Goal: Task Accomplishment & Management: Complete application form

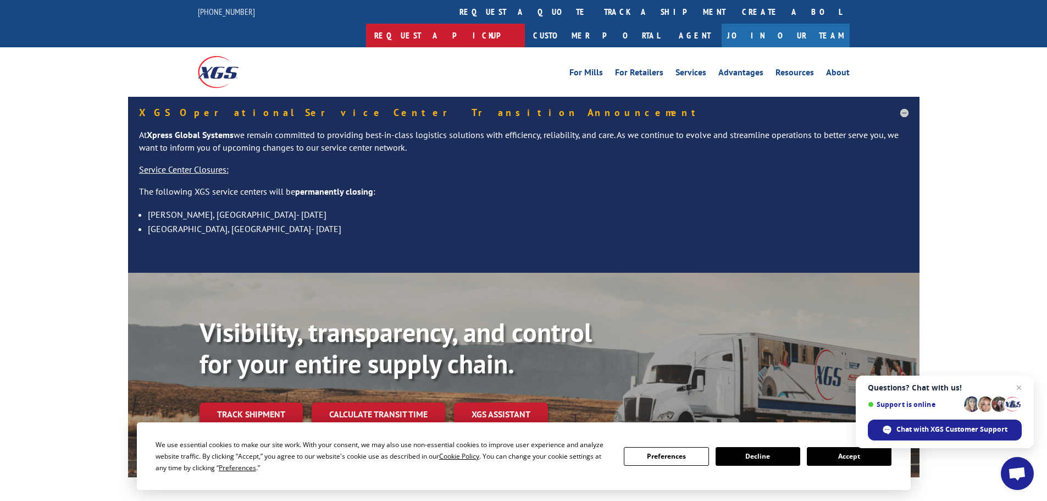
click at [525, 24] on link "Request a pickup" at bounding box center [445, 36] width 159 height 24
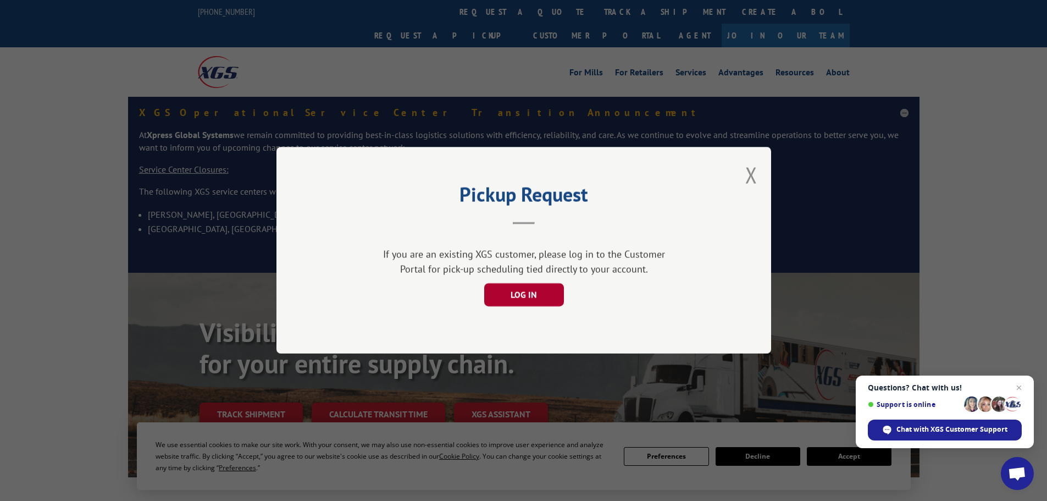
click at [521, 288] on button "LOG IN" at bounding box center [524, 295] width 80 height 23
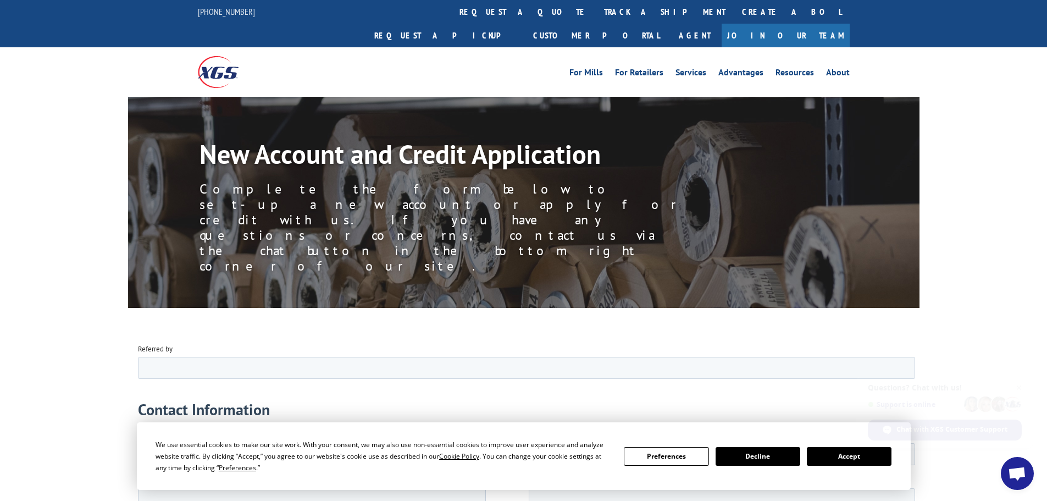
click at [844, 445] on div "We use essential cookies to make our site work. With your consent, we may also …" at bounding box center [524, 456] width 736 height 35
click at [837, 453] on button "Accept" at bounding box center [849, 456] width 85 height 19
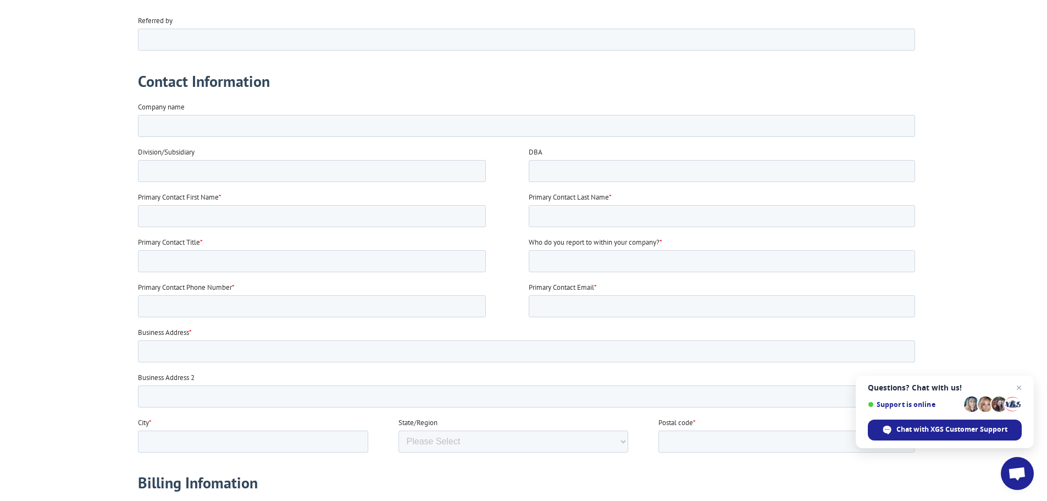
scroll to position [330, 0]
